Goal: Ask a question

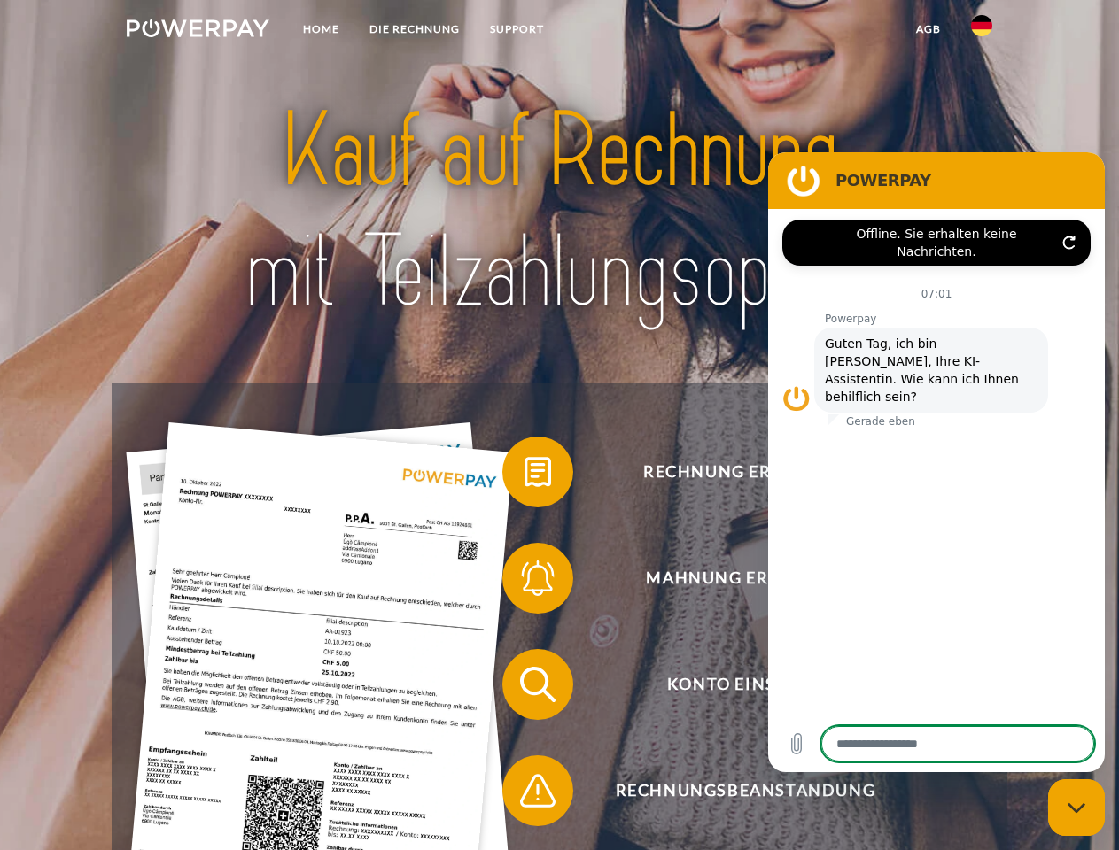
click at [198, 31] on img at bounding box center [198, 28] width 143 height 18
click at [981, 31] on img at bounding box center [981, 25] width 21 height 21
click at [927, 29] on link "agb" at bounding box center [928, 29] width 55 height 32
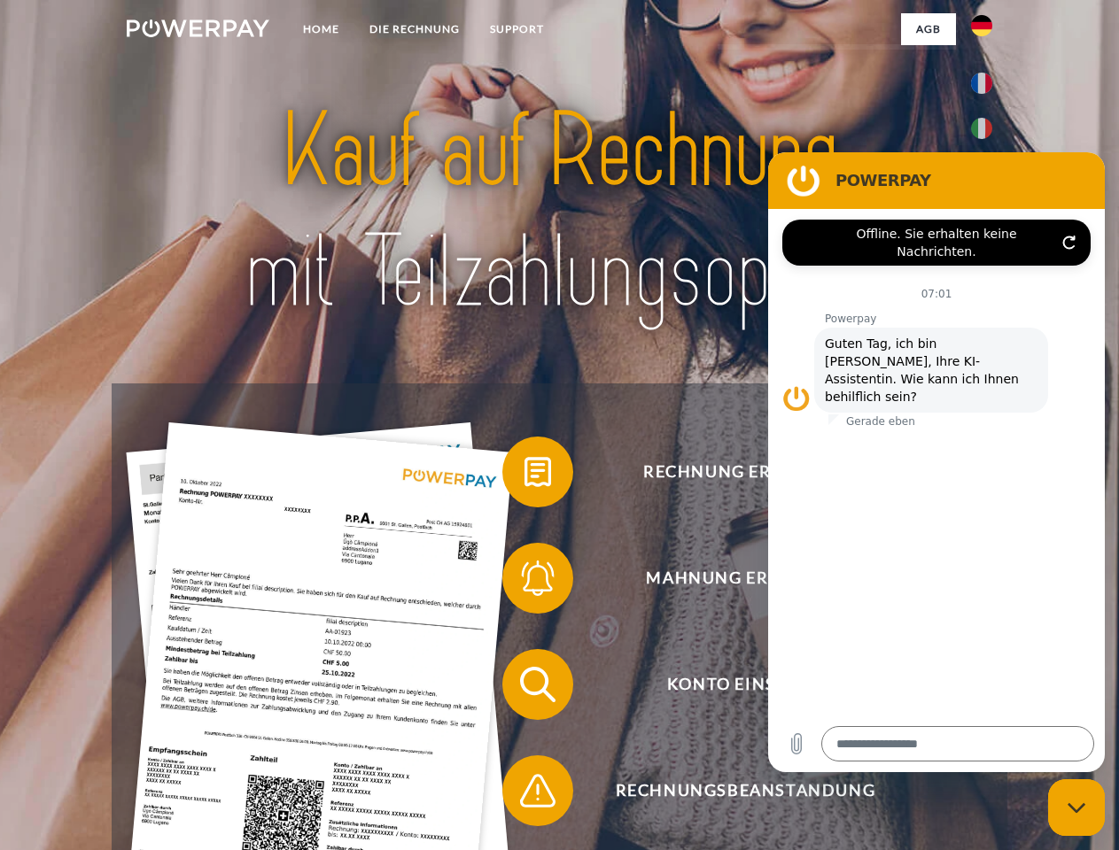
click at [524, 476] on span at bounding box center [511, 472] width 89 height 89
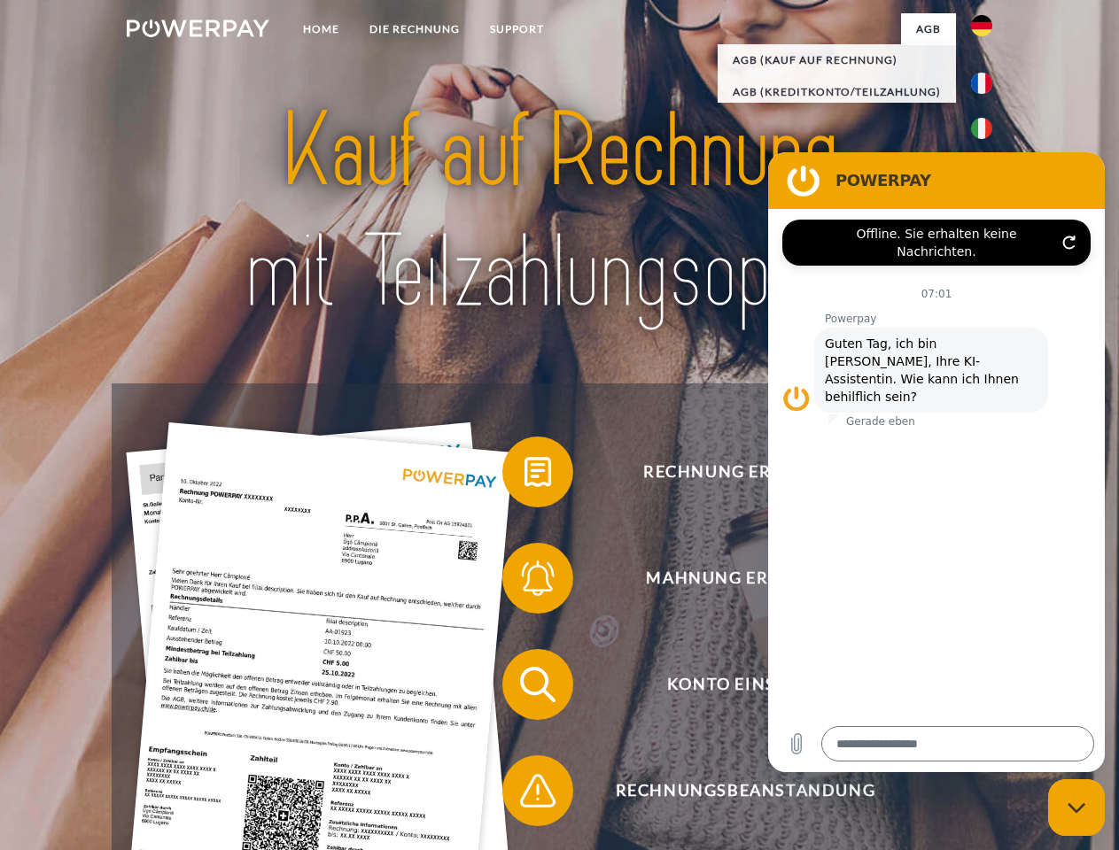
click at [524, 582] on span at bounding box center [511, 578] width 89 height 89
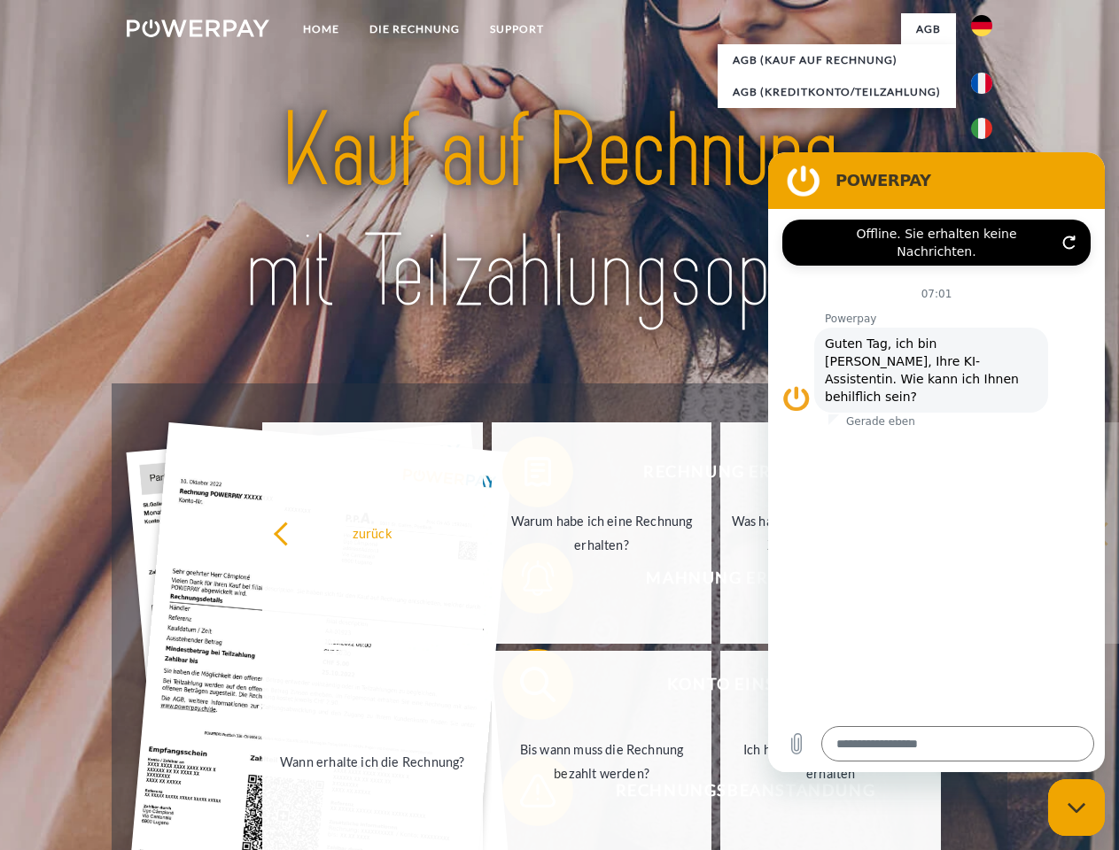
click at [524, 688] on link "Bis wann muss die Rechnung bezahlt werden?" at bounding box center [602, 761] width 221 height 221
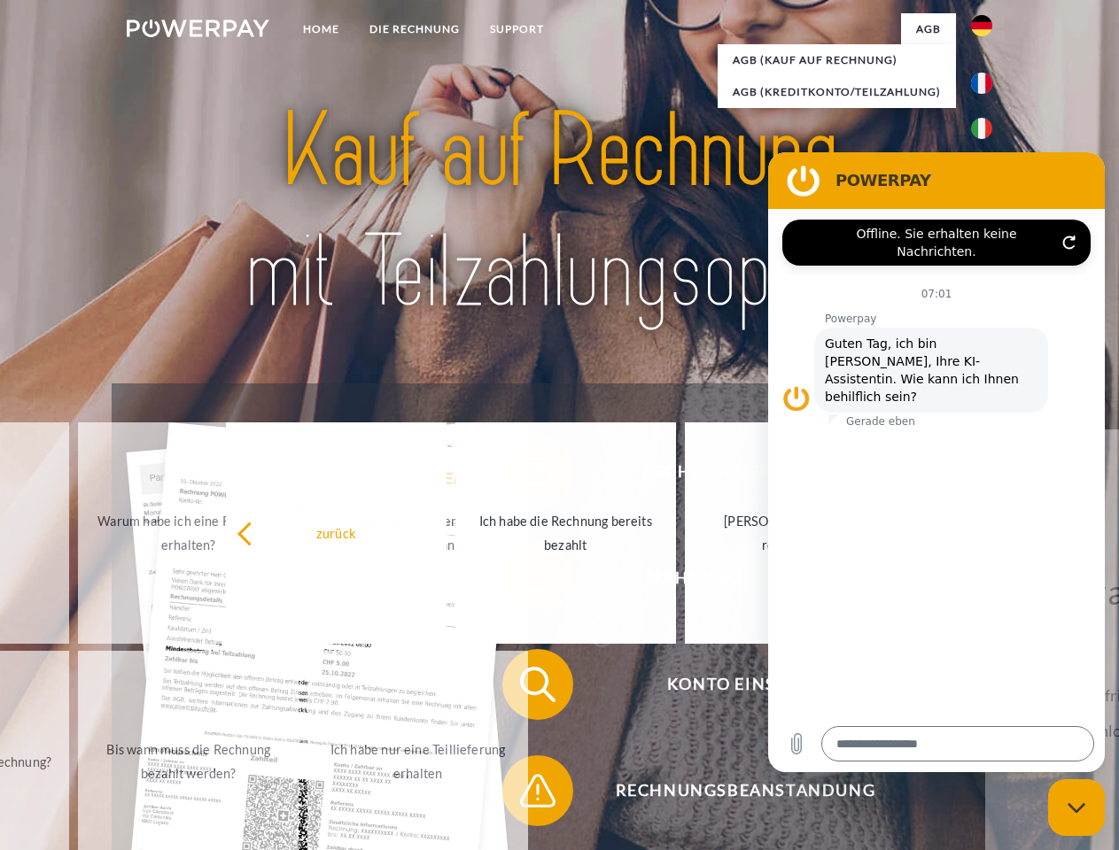
click at [524, 795] on span at bounding box center [511, 791] width 89 height 89
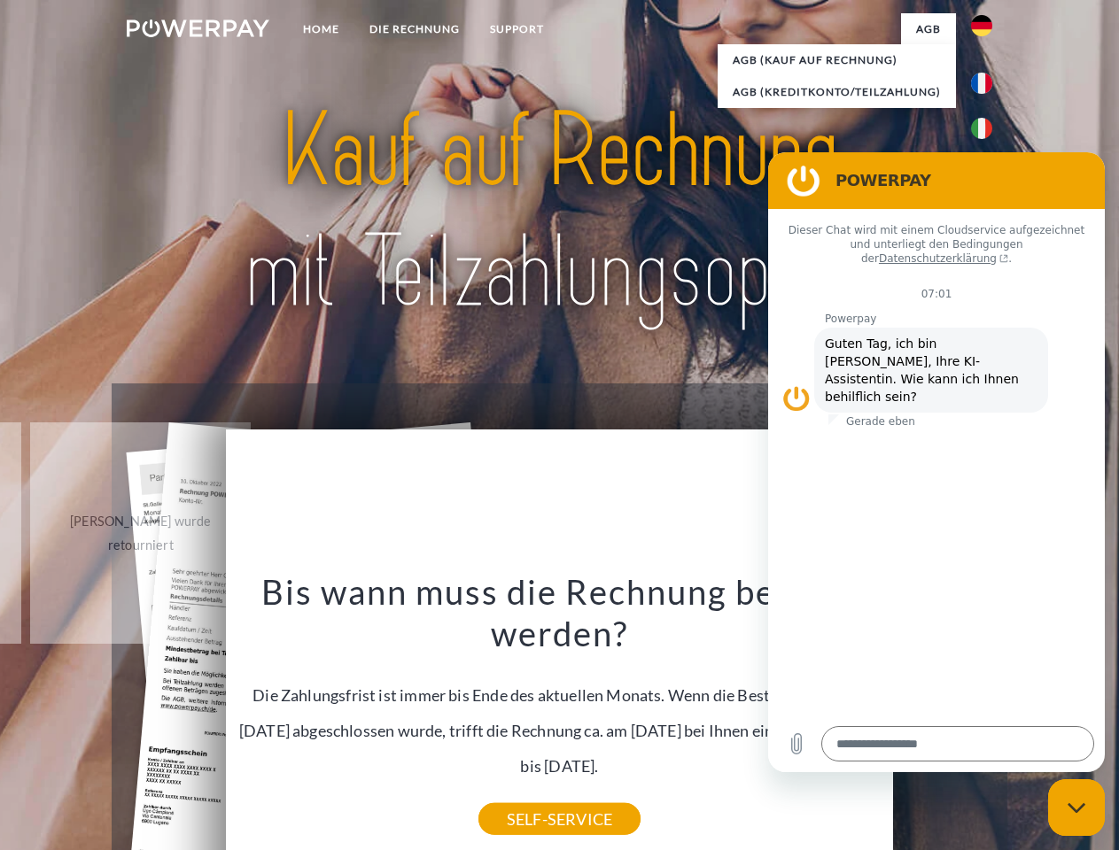
click at [1076, 808] on icon "Messaging-Fenster schließen" at bounding box center [1076, 809] width 19 height 12
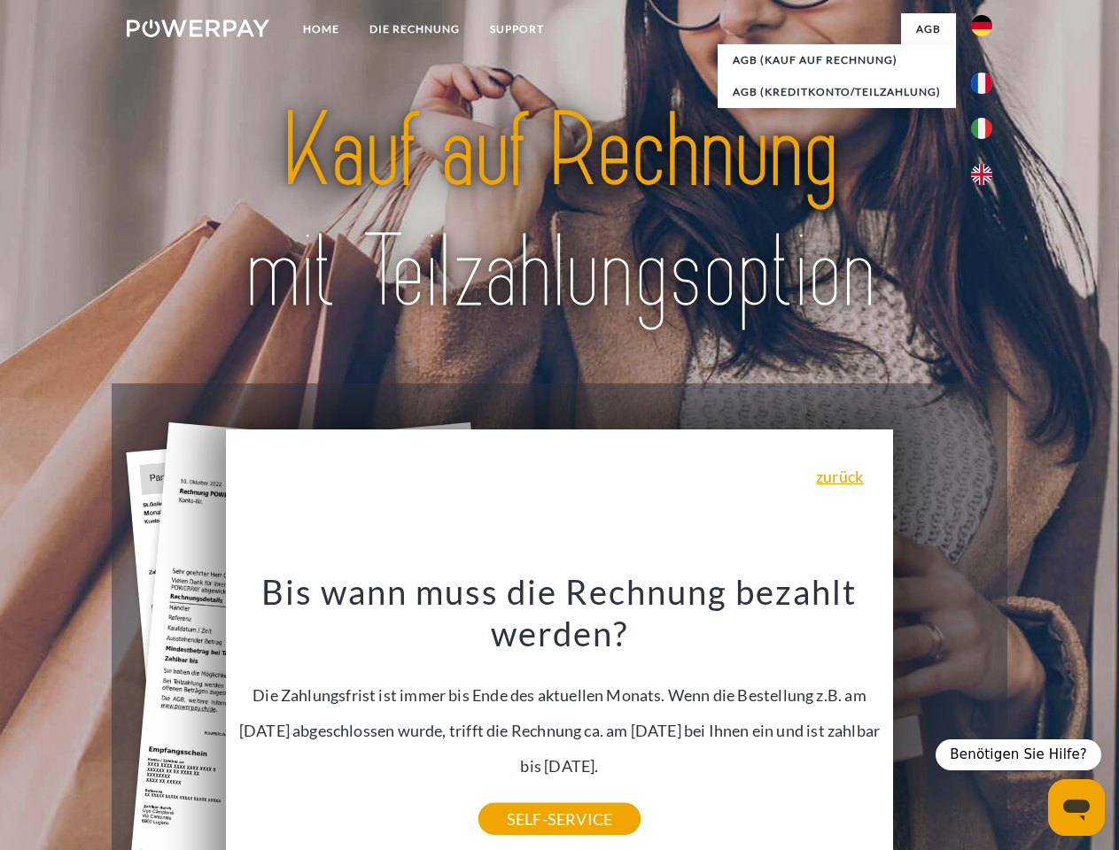
type textarea "*"
